Goal: Transaction & Acquisition: Purchase product/service

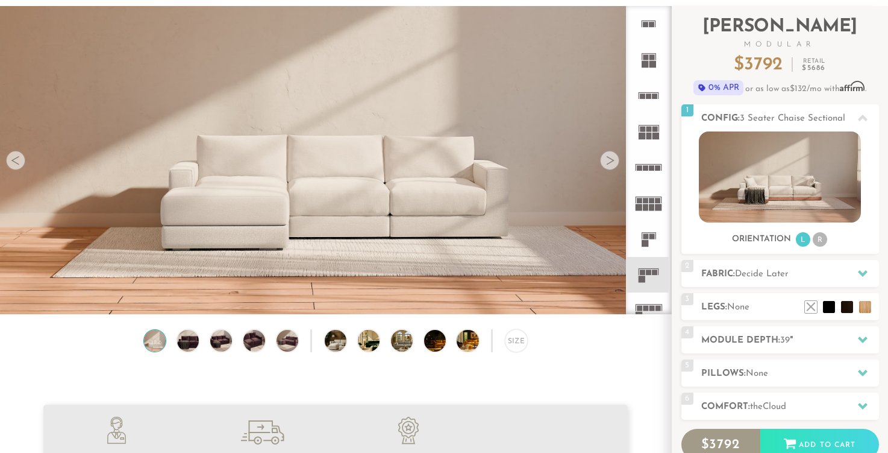
scroll to position [45, 0]
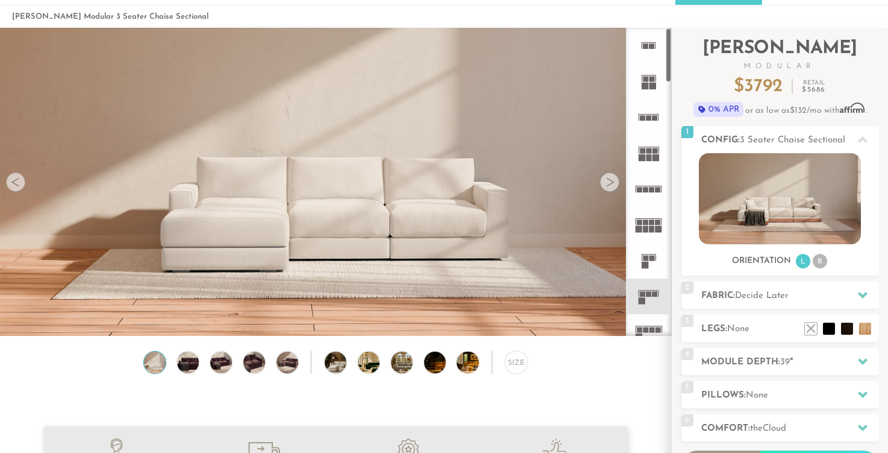
click at [600, 178] on img at bounding box center [335, 86] width 671 height 224
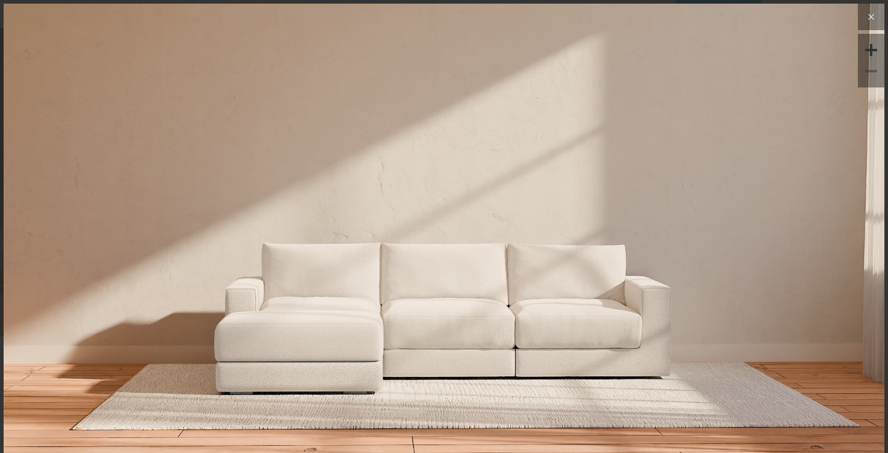
click at [873, 20] on icon at bounding box center [871, 17] width 14 height 14
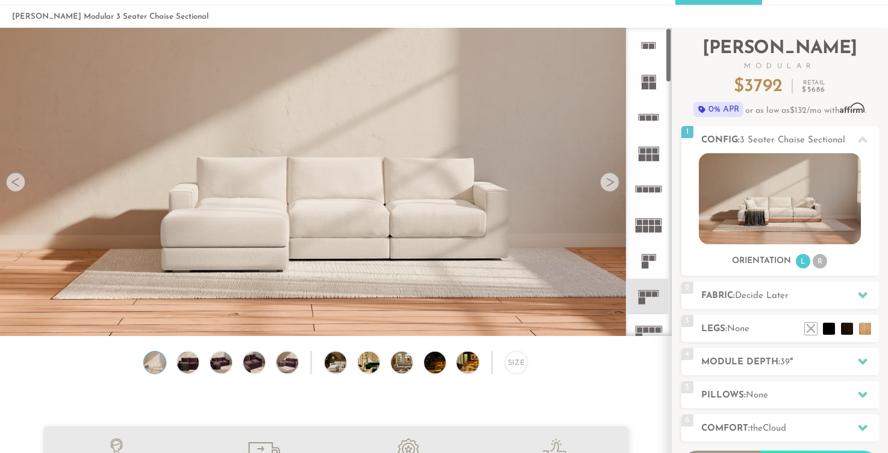
click at [612, 184] on div at bounding box center [609, 181] width 19 height 19
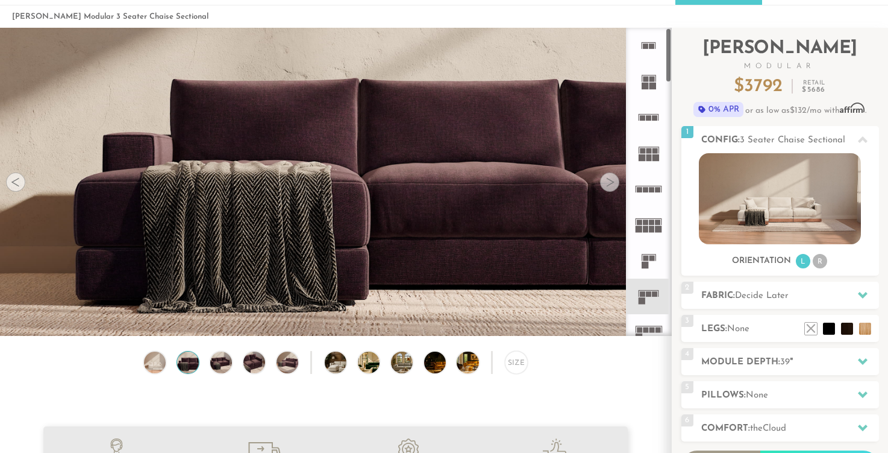
click at [612, 184] on div at bounding box center [609, 181] width 19 height 19
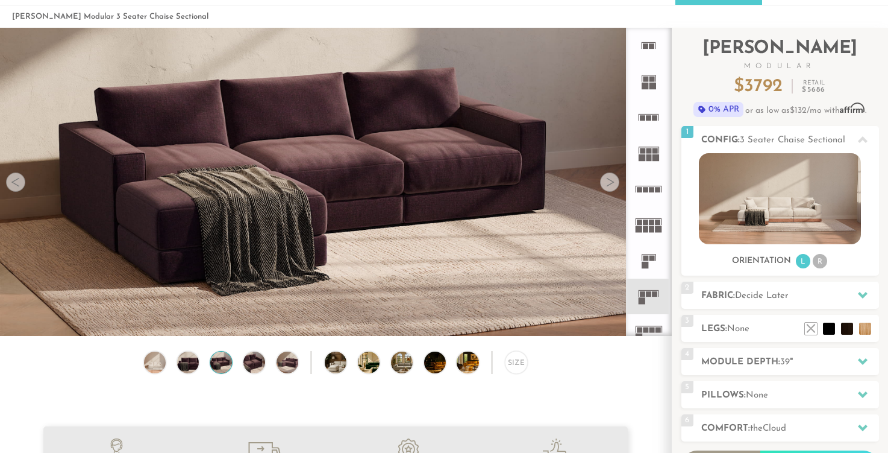
click at [612, 184] on div at bounding box center [609, 181] width 19 height 19
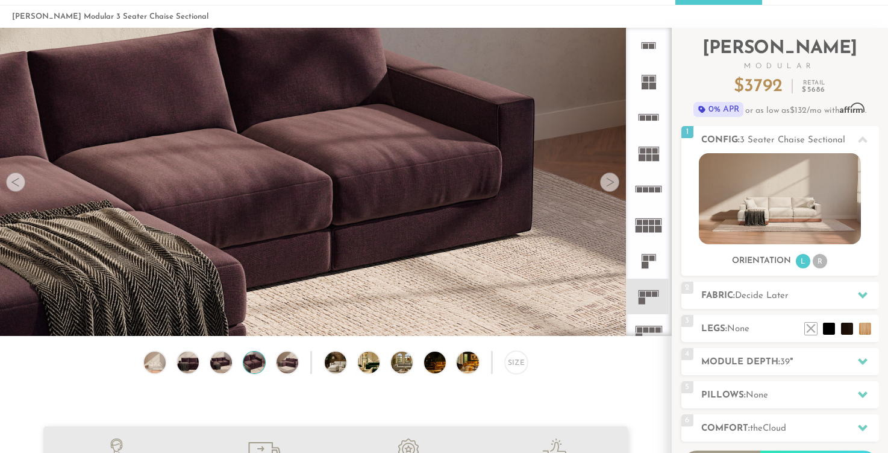
click at [612, 184] on div at bounding box center [609, 181] width 19 height 19
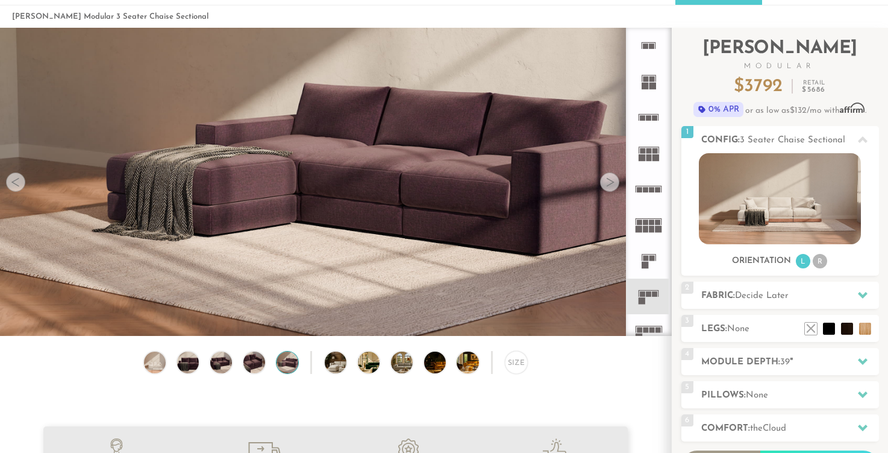
click at [612, 184] on div at bounding box center [609, 181] width 19 height 19
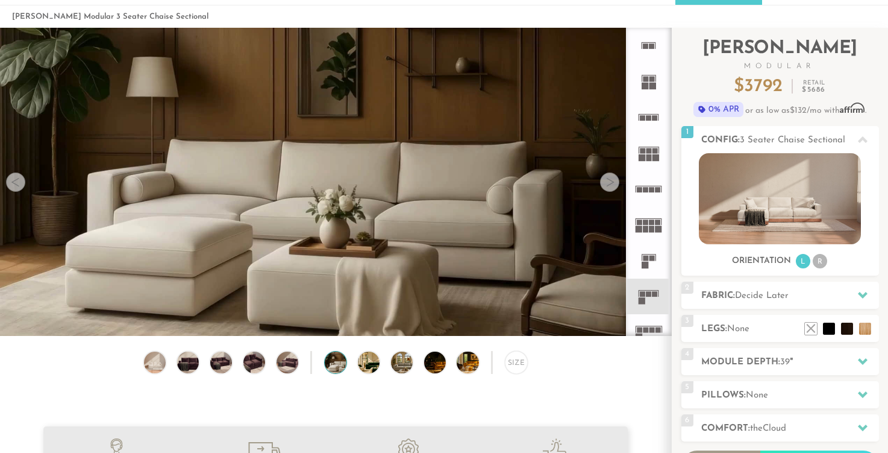
click at [612, 184] on div at bounding box center [609, 181] width 19 height 19
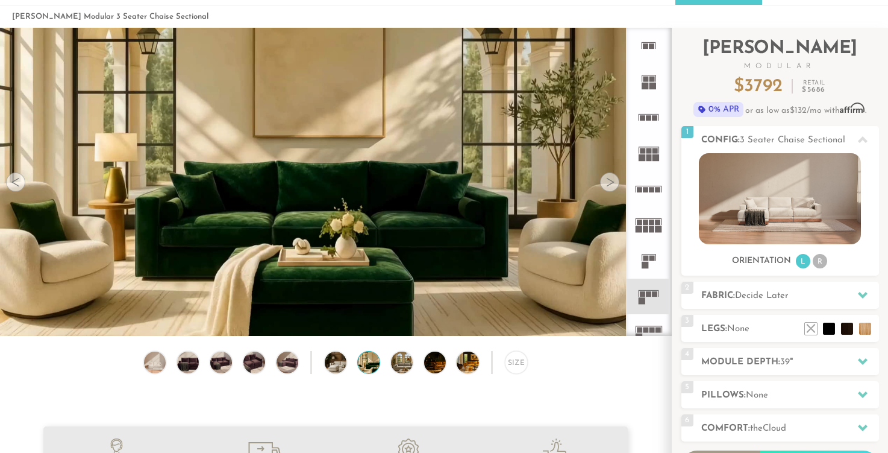
click at [612, 184] on div at bounding box center [609, 181] width 19 height 19
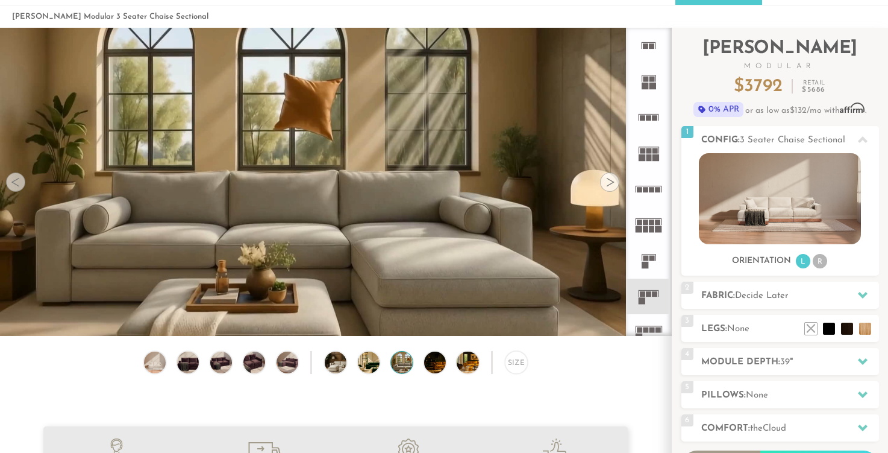
click at [612, 184] on div at bounding box center [609, 181] width 19 height 19
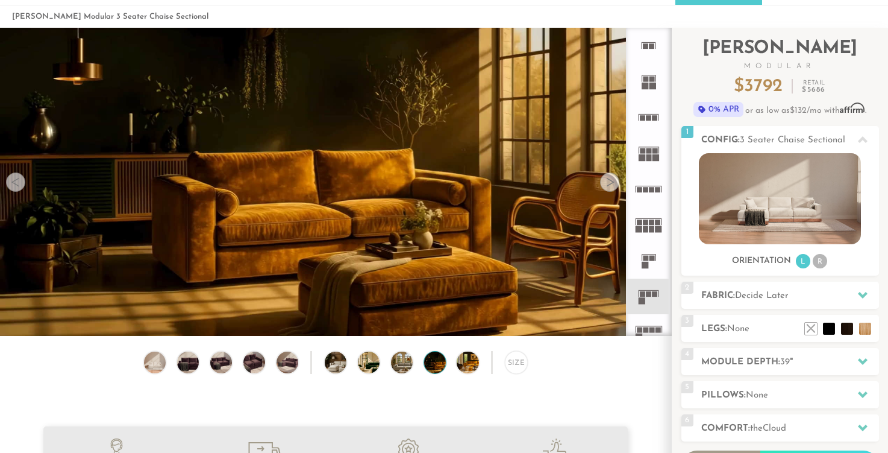
click at [612, 184] on div at bounding box center [609, 181] width 19 height 19
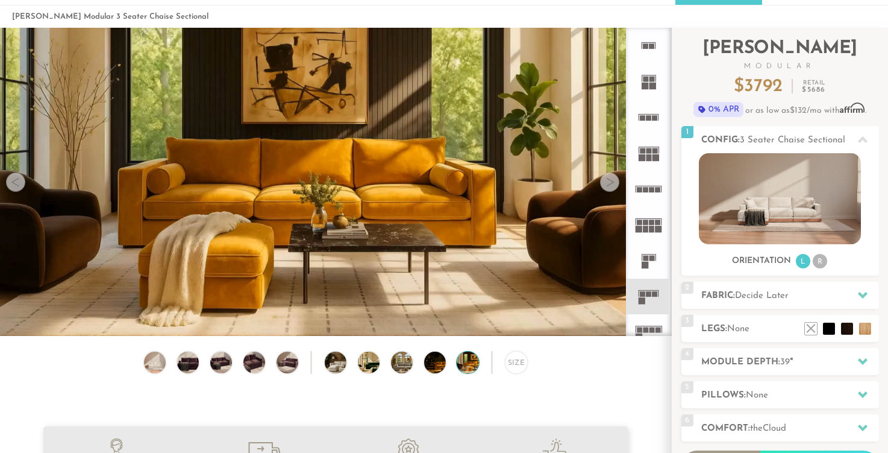
click at [612, 184] on div at bounding box center [609, 181] width 19 height 19
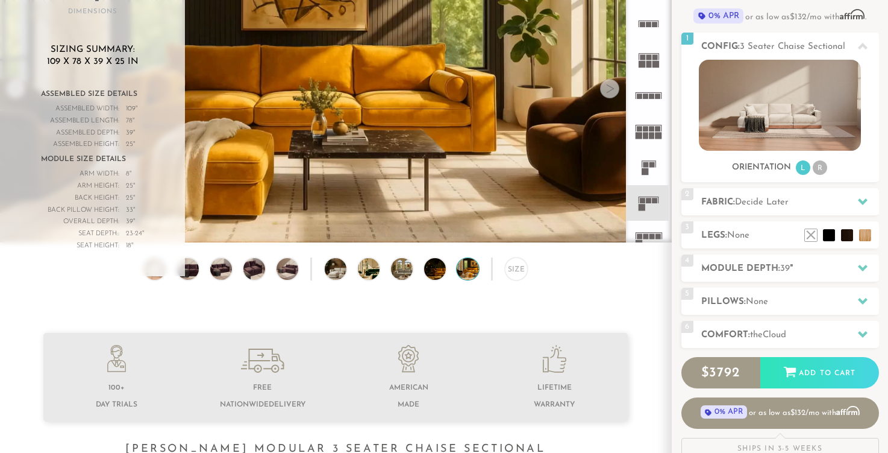
scroll to position [131, 0]
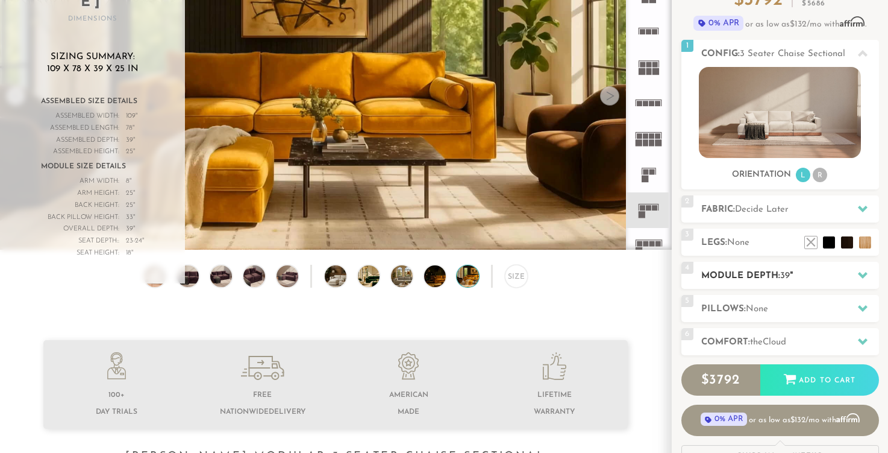
click at [746, 275] on h2 "Module Depth: 39 "" at bounding box center [790, 276] width 178 height 14
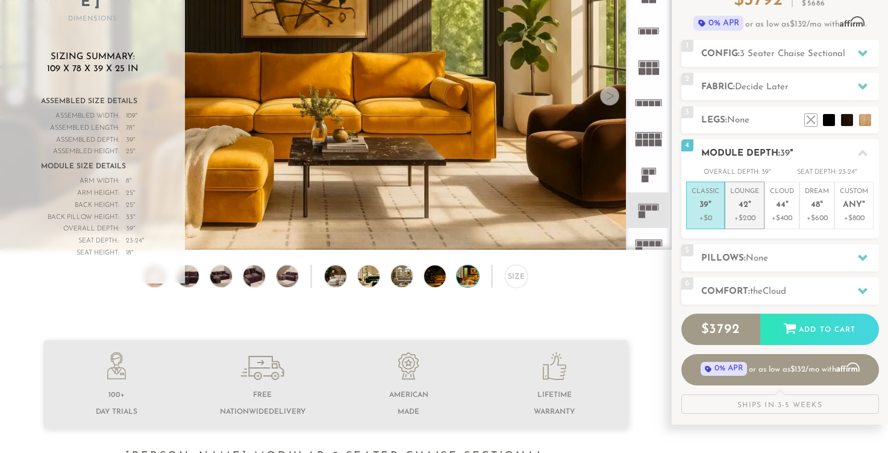
click at [744, 210] on span "42" at bounding box center [744, 205] width 10 height 10
click at [745, 293] on h2 "Comfort: the Cloud" at bounding box center [790, 291] width 178 height 14
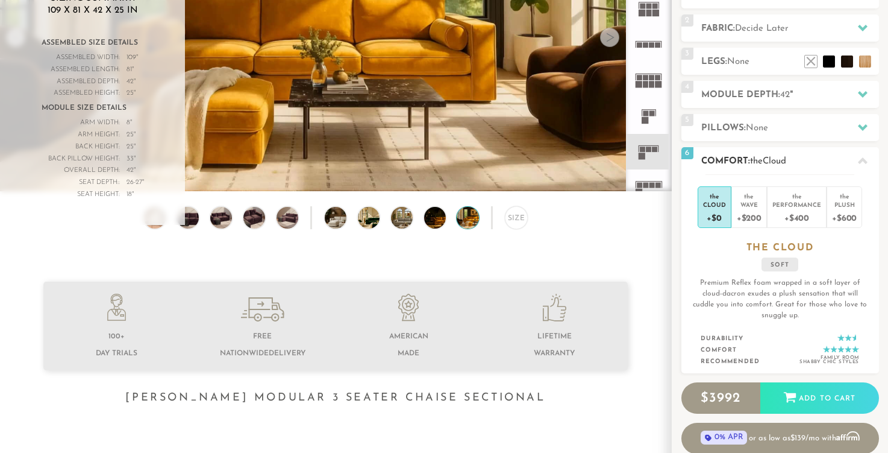
scroll to position [191, 0]
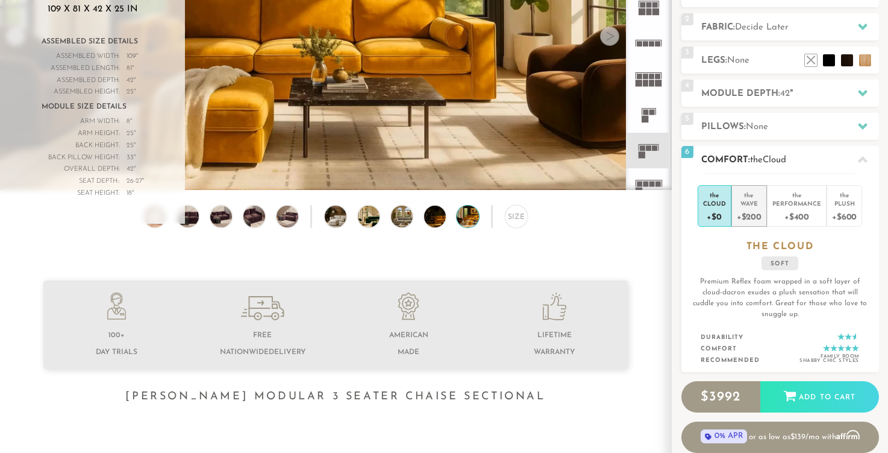
click at [747, 204] on div "Wave" at bounding box center [749, 203] width 25 height 8
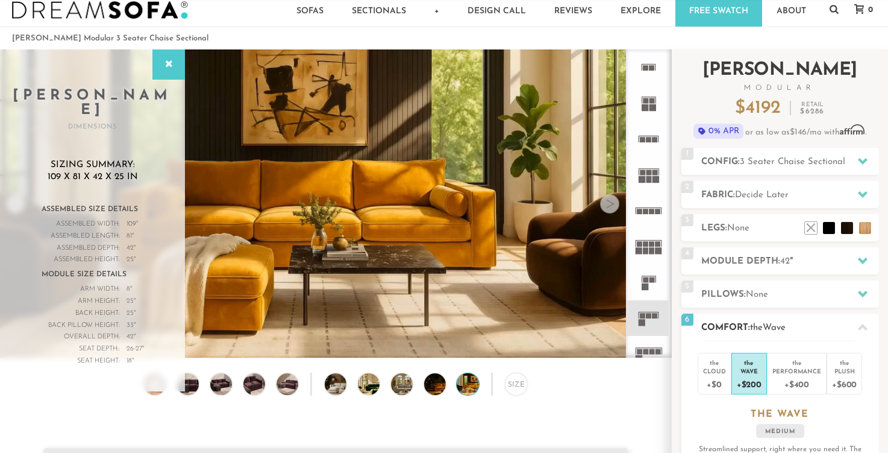
scroll to position [0, 0]
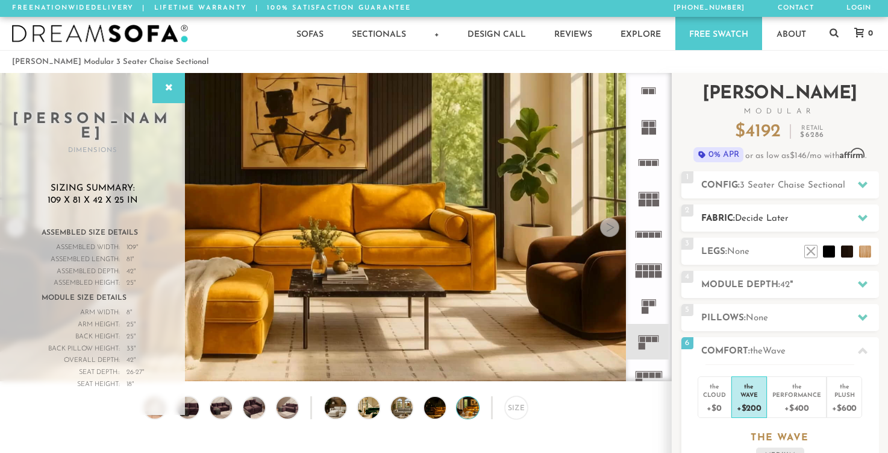
click at [751, 218] on span "Decide Later" at bounding box center [762, 218] width 54 height 9
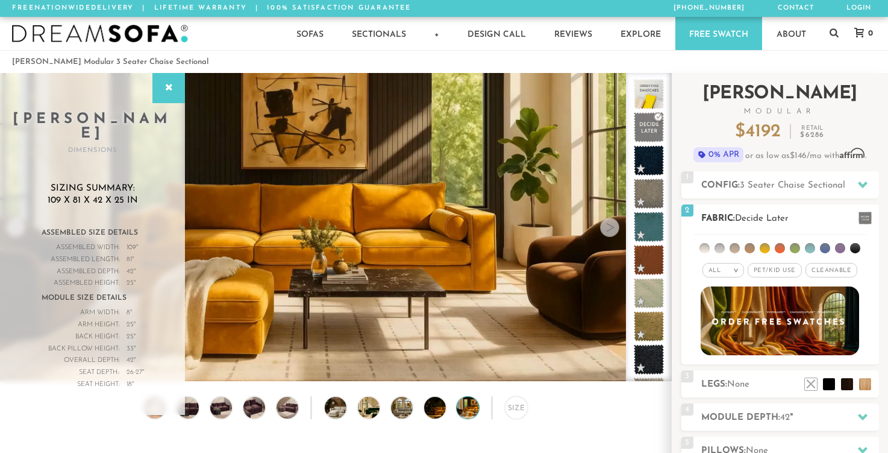
click at [751, 218] on span "Decide Later" at bounding box center [762, 218] width 54 height 9
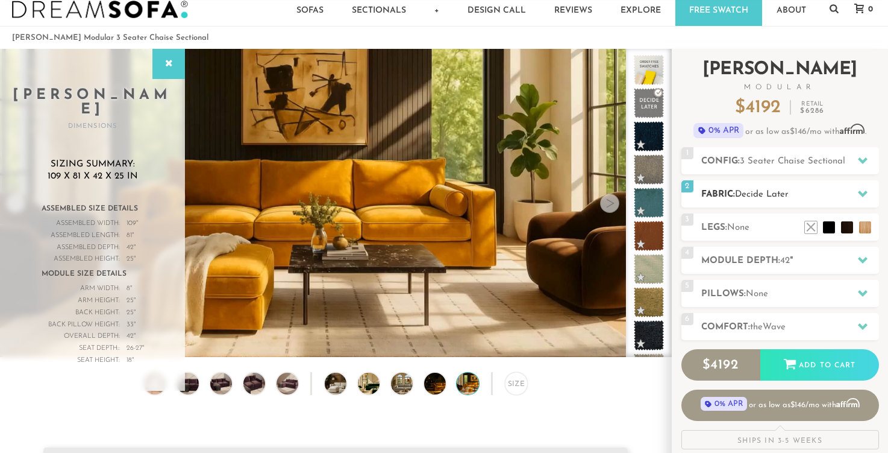
scroll to position [28, 0]
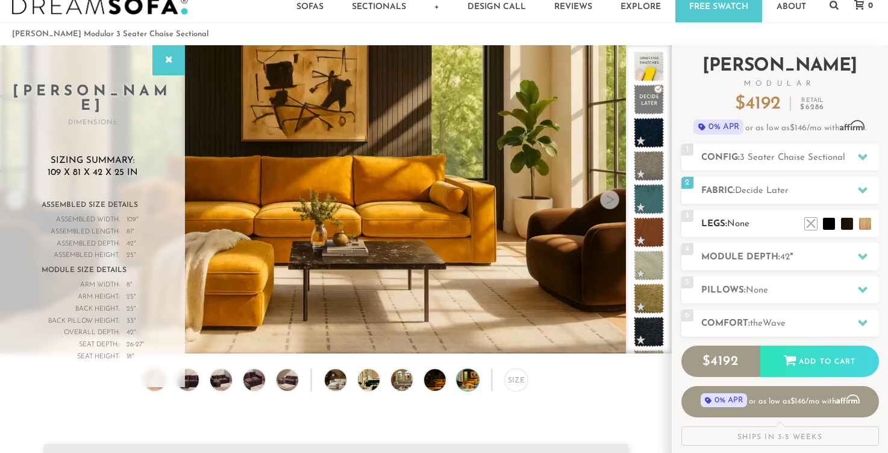
click at [747, 218] on h2 "Legs: None" at bounding box center [790, 224] width 178 height 14
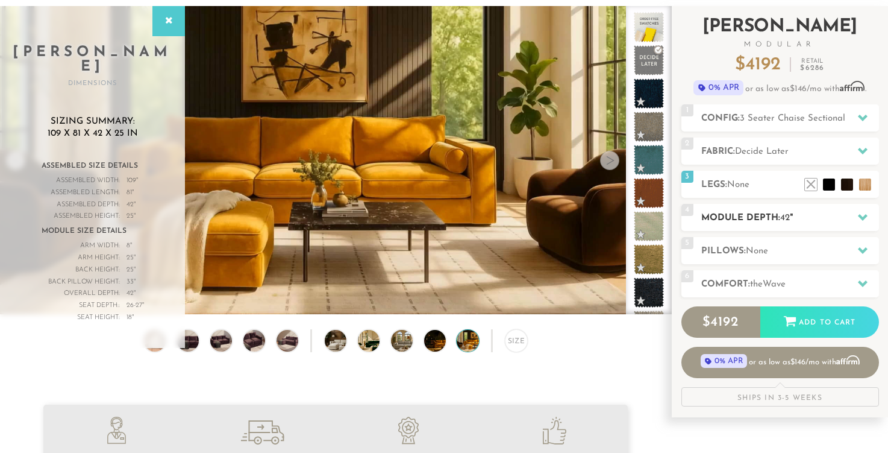
scroll to position [0, 0]
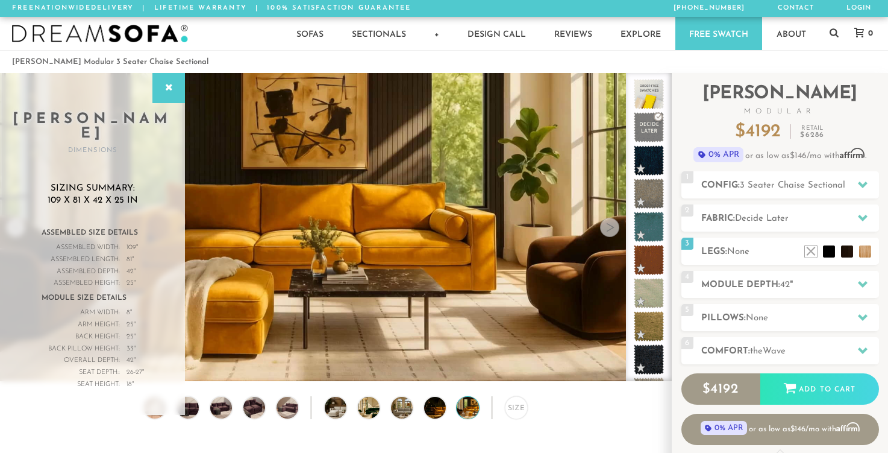
click at [140, 33] on img at bounding box center [100, 34] width 176 height 18
